Goal: Information Seeking & Learning: Understand process/instructions

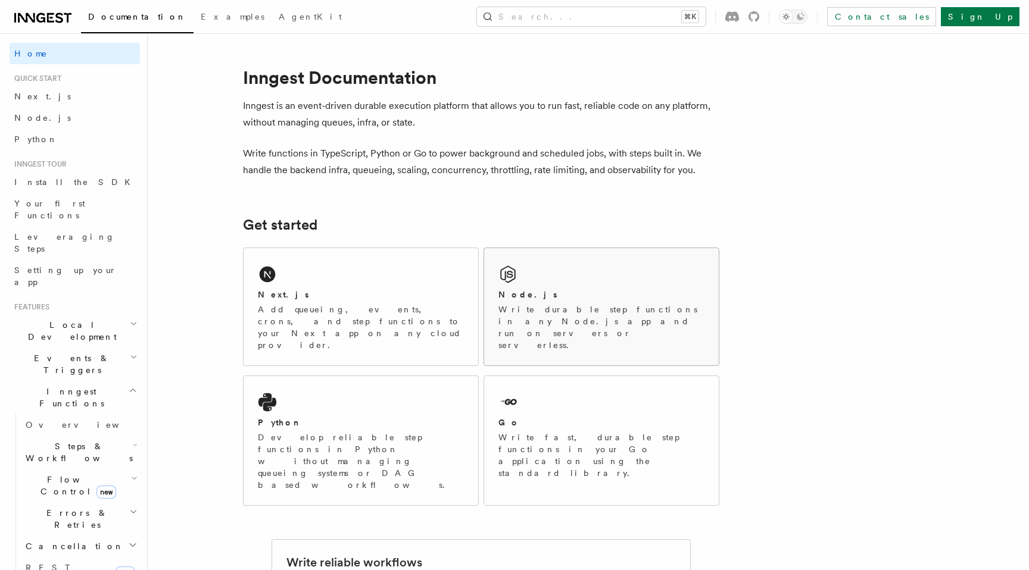
click at [551, 312] on p "Write durable step functions in any Node.js app and run on servers or serverles…" at bounding box center [601, 328] width 206 height 48
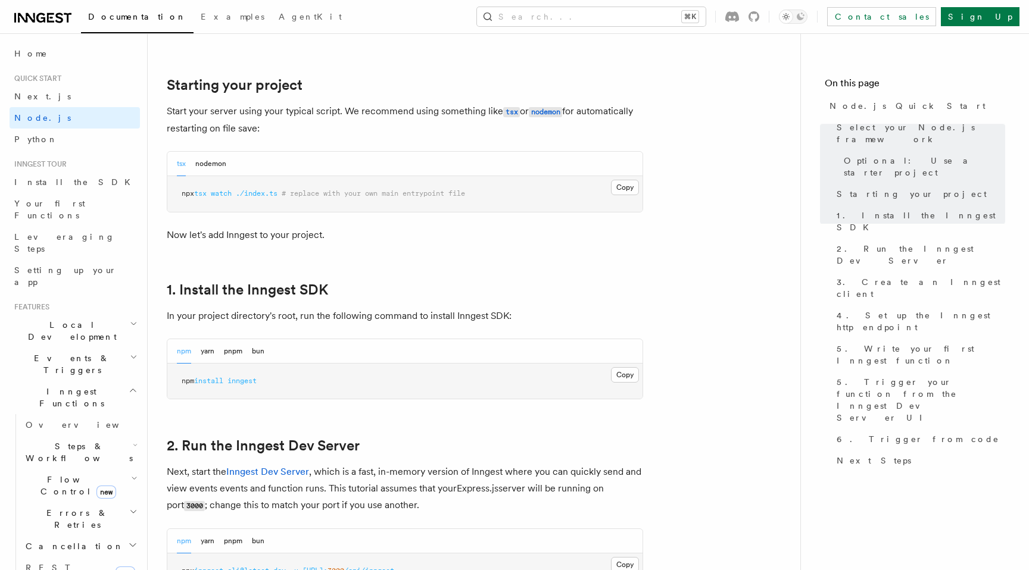
scroll to position [588, 0]
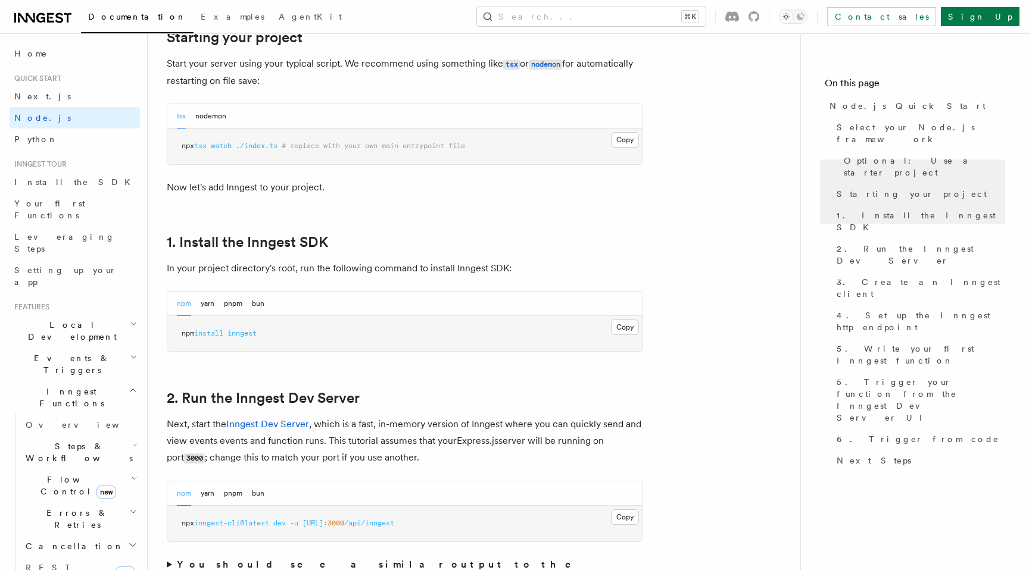
click at [414, 405] on h2 "2. Run the Inngest Dev Server" at bounding box center [405, 398] width 476 height 17
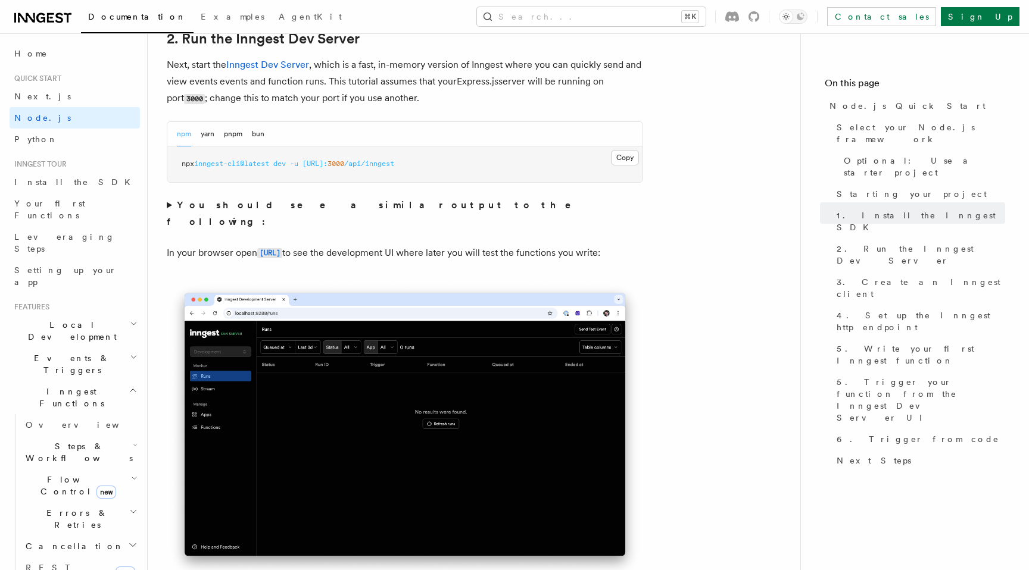
scroll to position [916, 0]
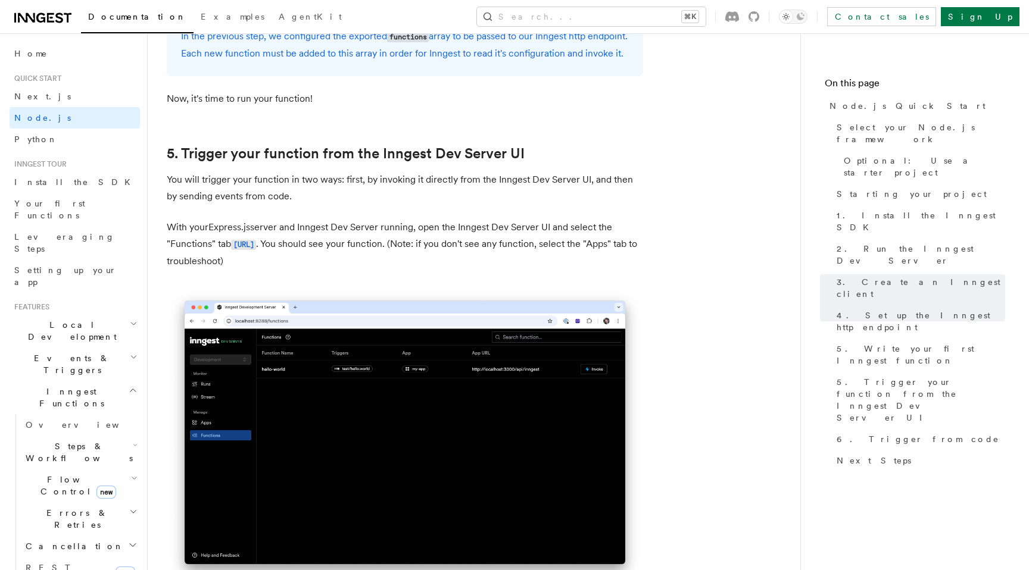
scroll to position [2695, 0]
